Goal: Check status: Check status

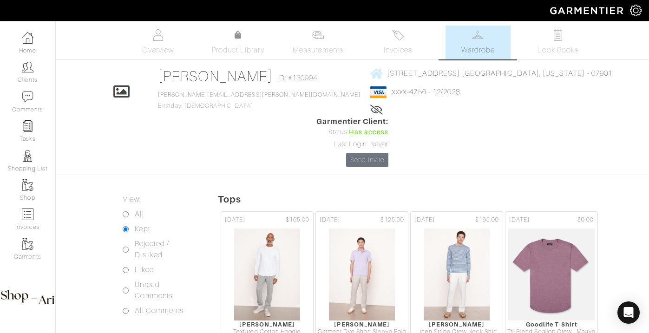
scroll to position [3169, 0]
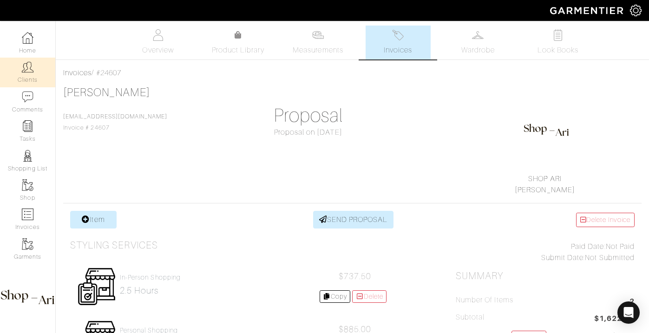
click at [26, 62] on img at bounding box center [28, 67] width 12 height 12
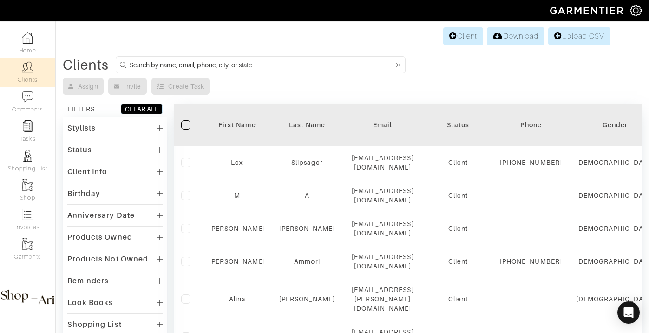
click at [179, 69] on input at bounding box center [262, 65] width 264 height 12
type input "nilam"
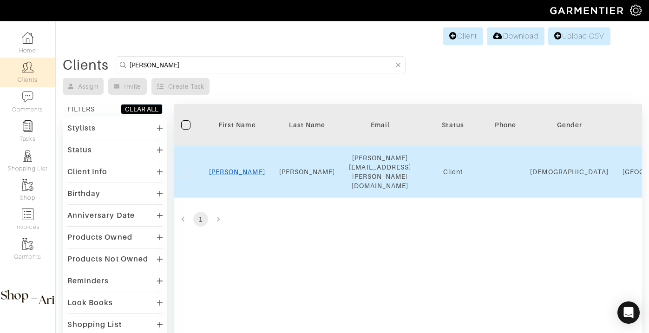
click at [242, 168] on link "Nilam" at bounding box center [237, 171] width 56 height 7
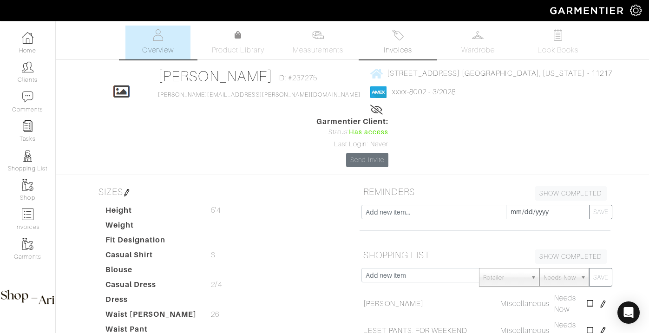
click at [402, 46] on span "Invoices" at bounding box center [398, 50] width 28 height 11
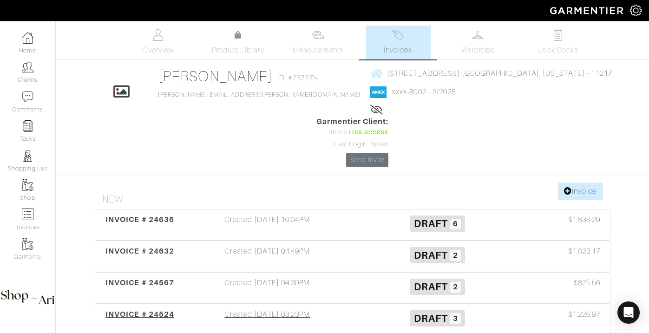
click at [216, 309] on div "Created 09/08/25 03:23PM" at bounding box center [268, 319] width 170 height 21
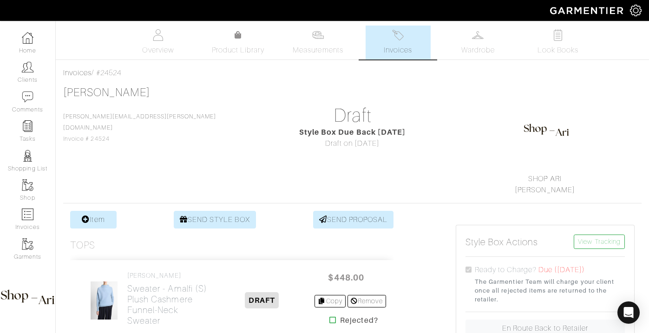
click at [398, 47] on span "Invoices" at bounding box center [398, 50] width 28 height 11
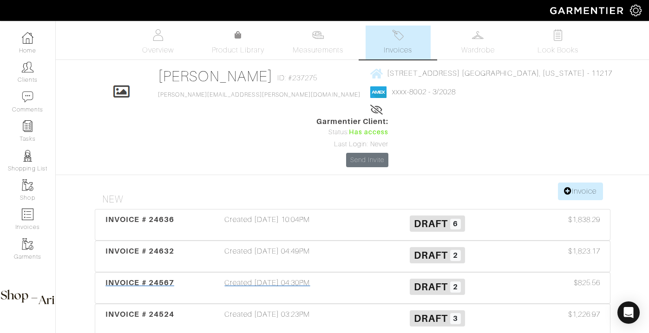
click at [248, 277] on div "Created 09/15/25 04:30PM" at bounding box center [268, 287] width 170 height 21
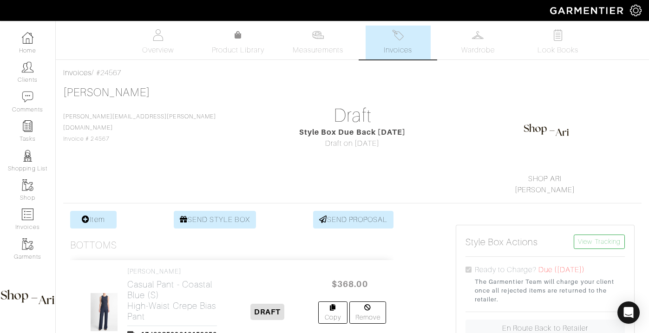
click at [395, 43] on link "Invoices" at bounding box center [397, 43] width 65 height 34
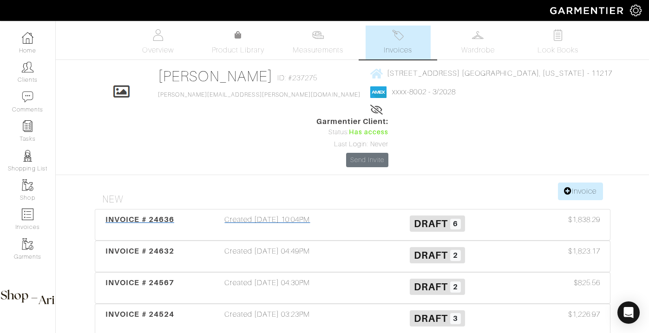
click at [254, 214] on div "Created 09/21/25 10:04PM" at bounding box center [268, 224] width 170 height 21
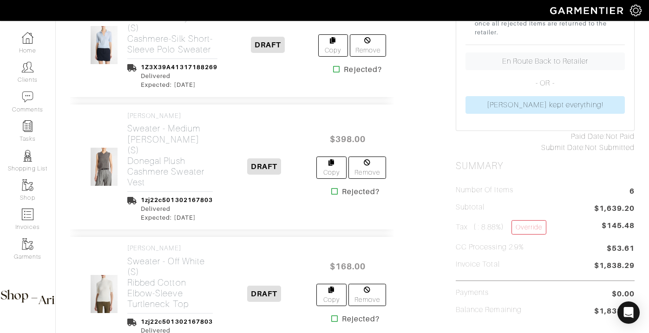
scroll to position [274, 0]
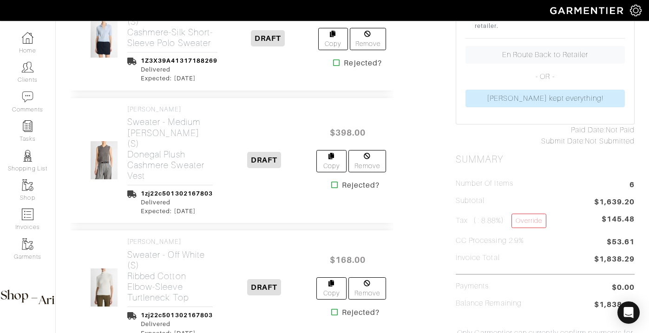
click at [331, 183] on icon at bounding box center [334, 184] width 7 height 7
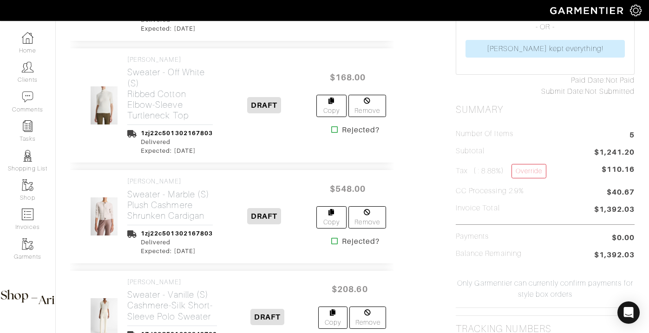
scroll to position [326, 0]
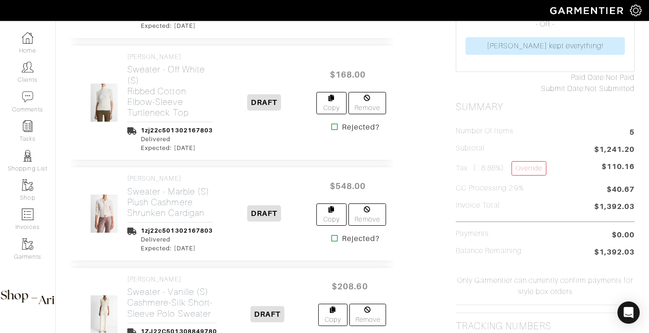
click at [334, 237] on icon at bounding box center [334, 238] width 7 height 7
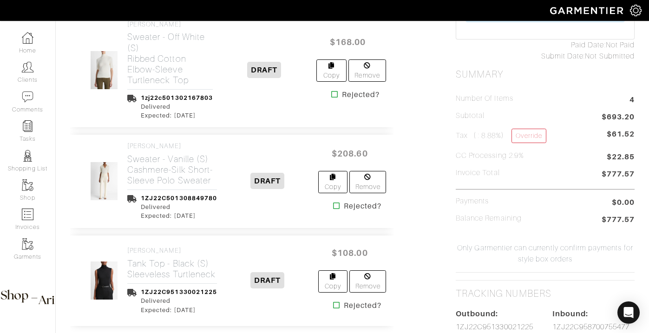
scroll to position [369, 0]
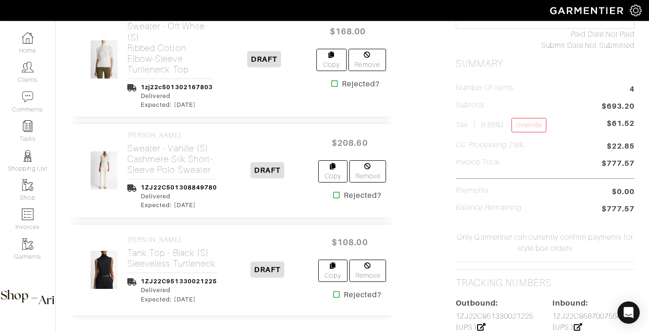
click at [337, 196] on icon at bounding box center [336, 194] width 7 height 7
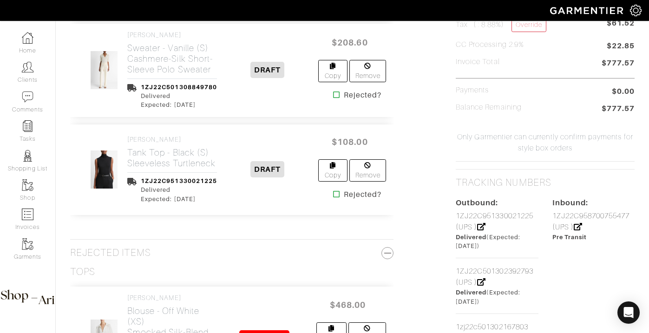
scroll to position [471, 0]
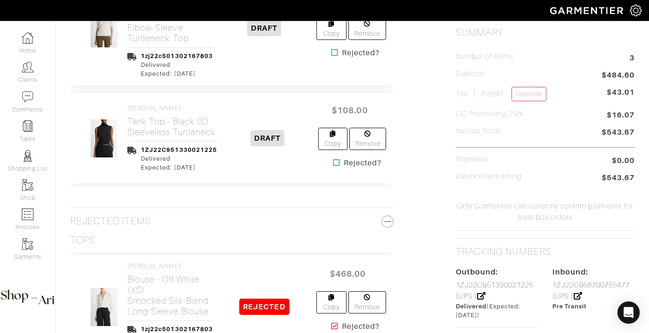
scroll to position [401, 0]
click at [334, 163] on icon at bounding box center [336, 161] width 7 height 7
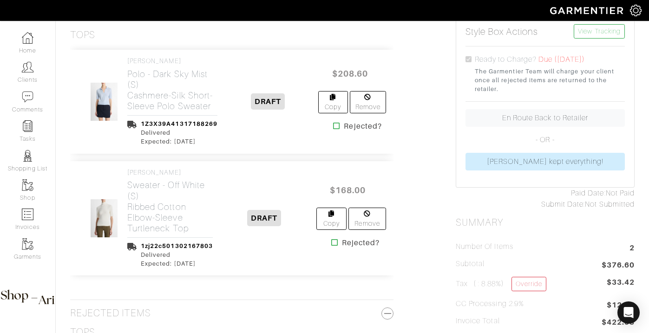
scroll to position [237, 0]
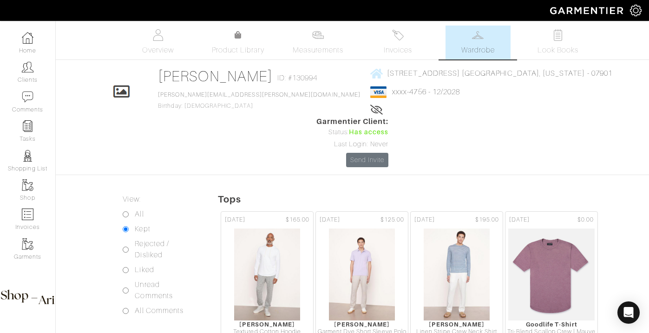
scroll to position [3169, 0]
